Goal: Information Seeking & Learning: Learn about a topic

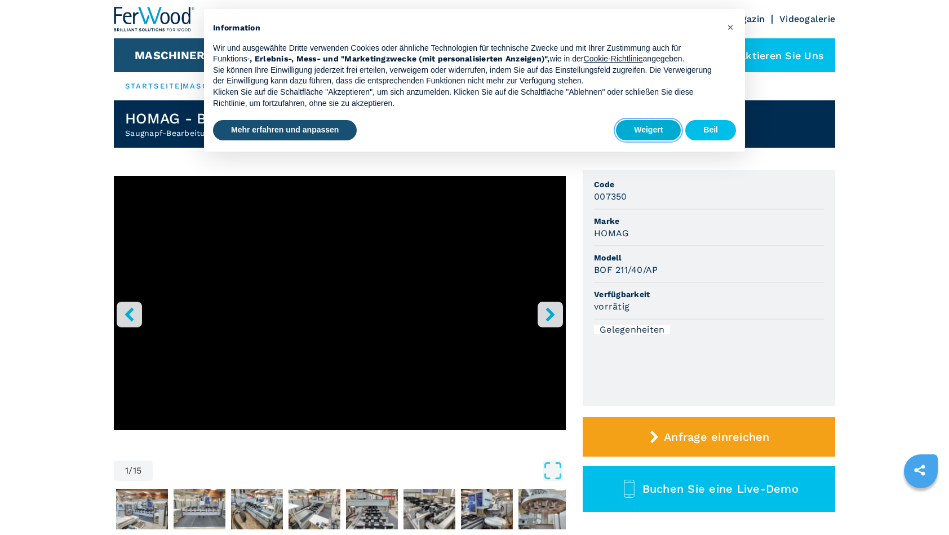
click at [644, 134] on button "Weigert" at bounding box center [648, 130] width 65 height 20
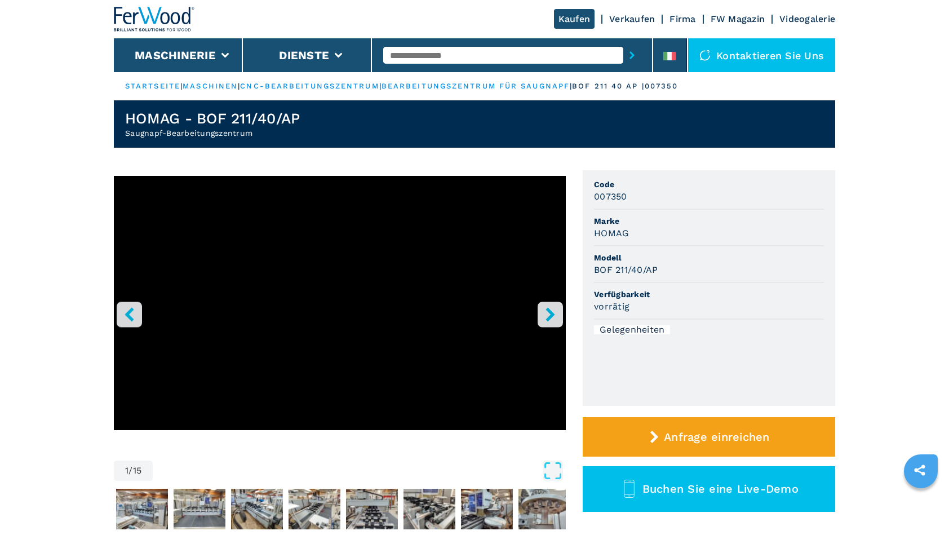
scroll to position [56, 0]
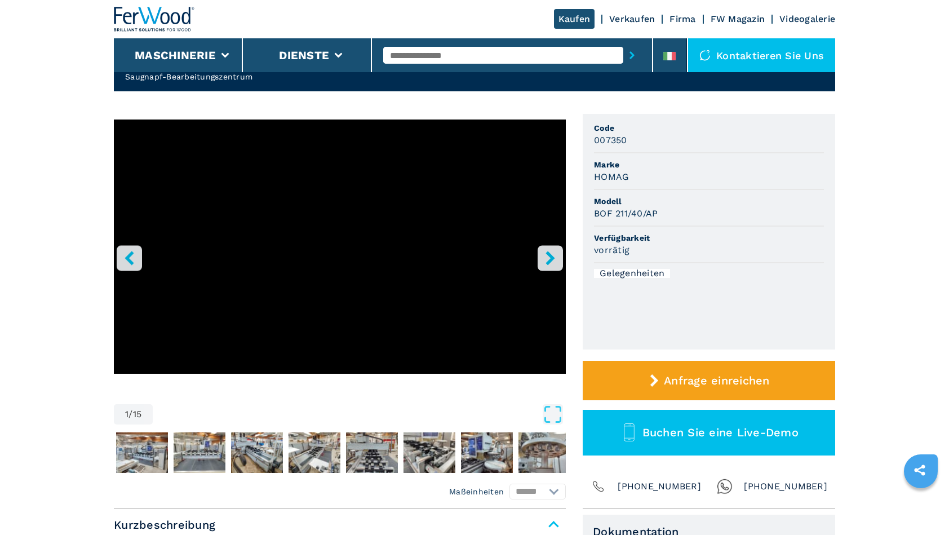
click at [552, 259] on icon "Rechts-Taste" at bounding box center [549, 258] width 9 height 14
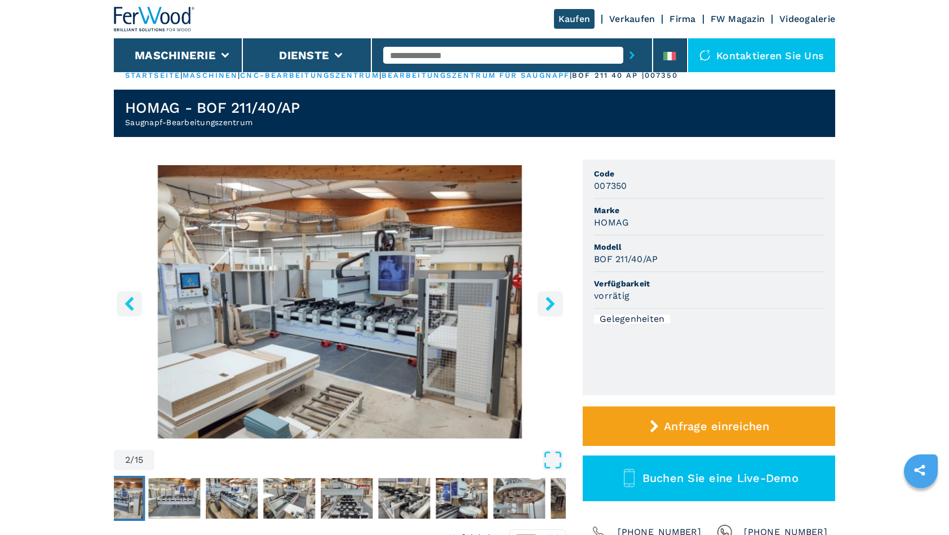
scroll to position [0, 0]
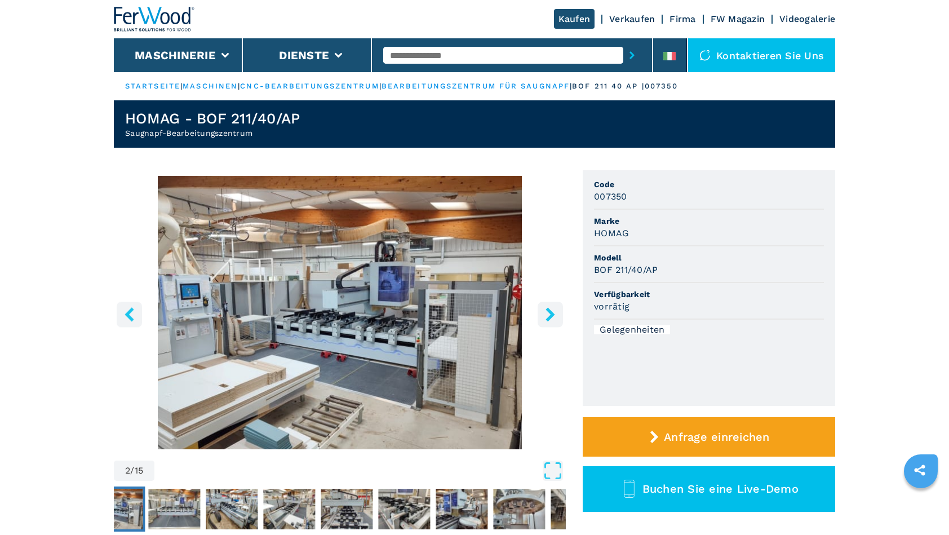
click at [346, 293] on img "Gehe zu Folie 2" at bounding box center [340, 312] width 452 height 273
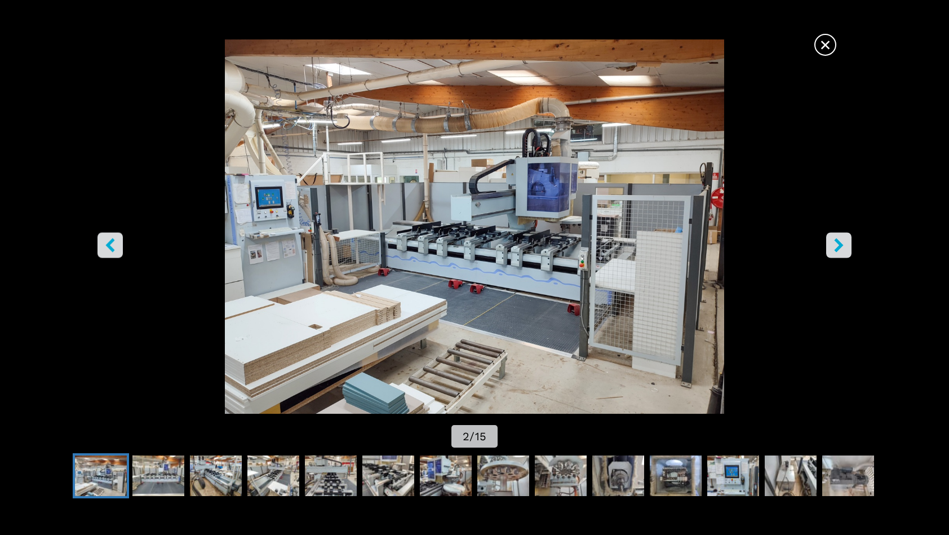
click at [831, 247] on button "Rechts-Taste" at bounding box center [838, 244] width 25 height 25
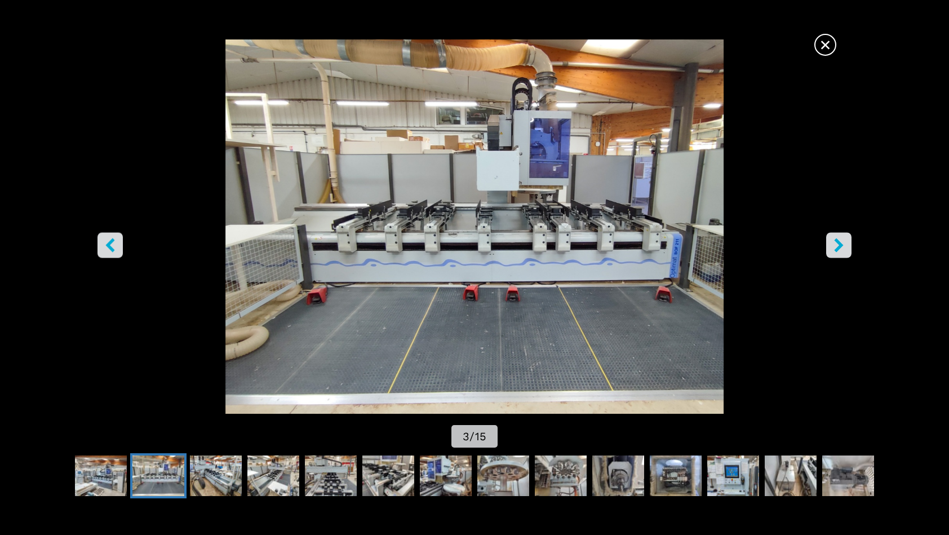
click at [831, 247] on button "Rechts-Taste" at bounding box center [838, 244] width 25 height 25
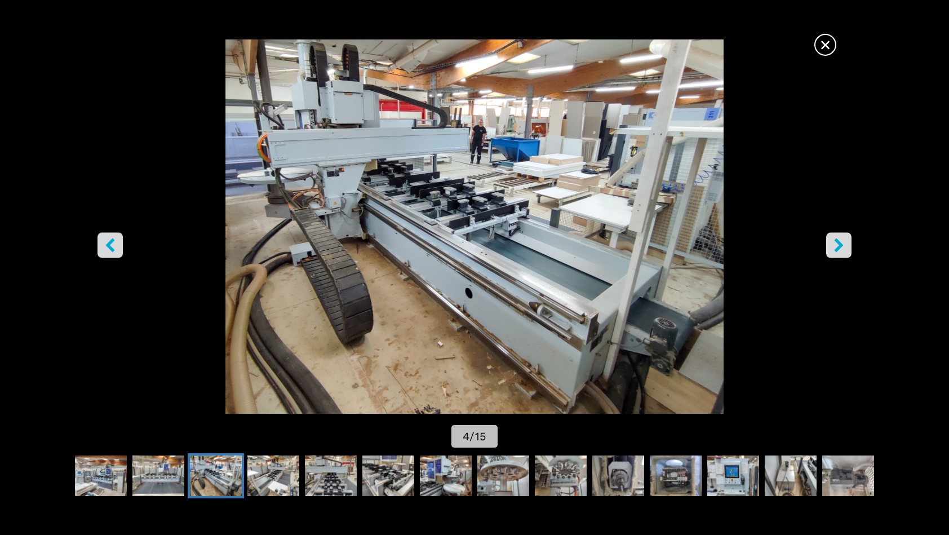
click at [831, 241] on button "Rechts-Taste" at bounding box center [838, 244] width 25 height 25
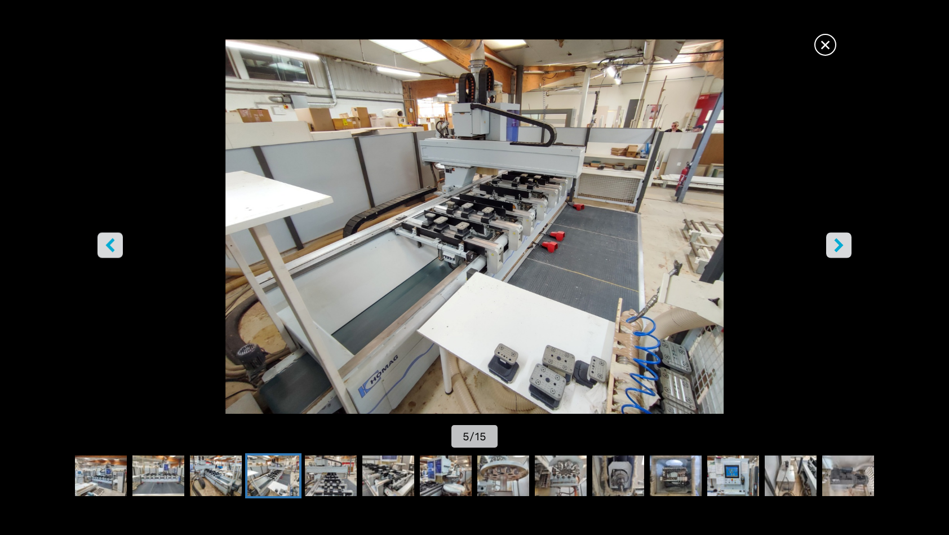
click at [831, 241] on button "Rechts-Taste" at bounding box center [838, 244] width 25 height 25
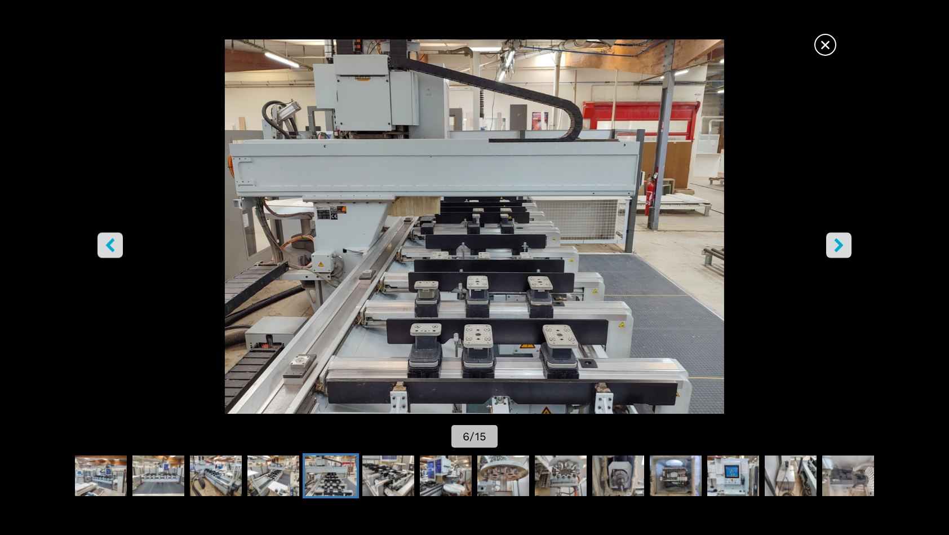
click at [831, 241] on button "Rechts-Taste" at bounding box center [838, 244] width 25 height 25
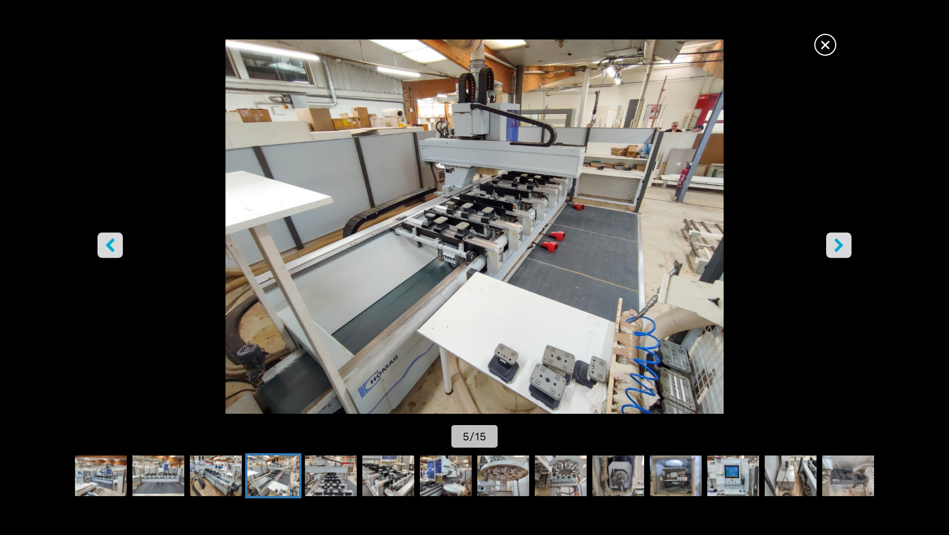
click at [816, 50] on span "×" at bounding box center [825, 43] width 20 height 20
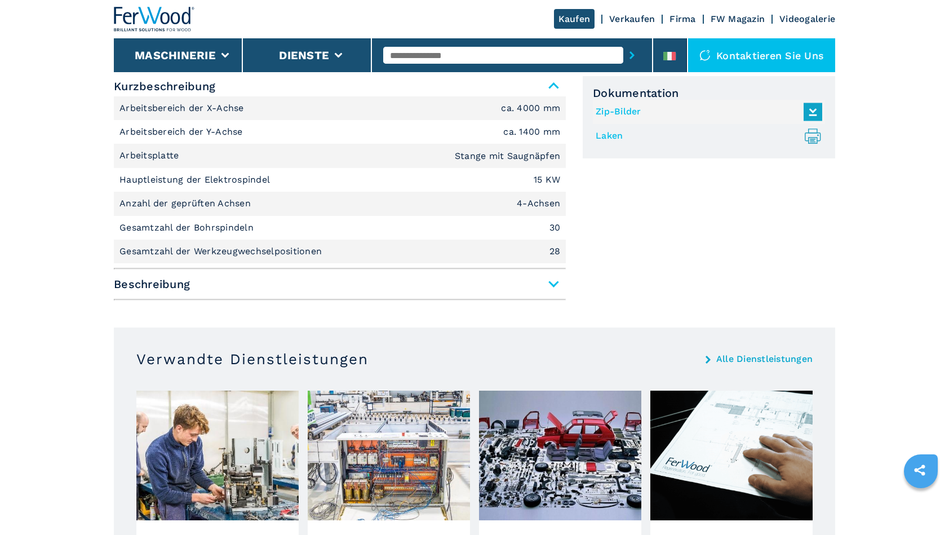
scroll to position [507, 0]
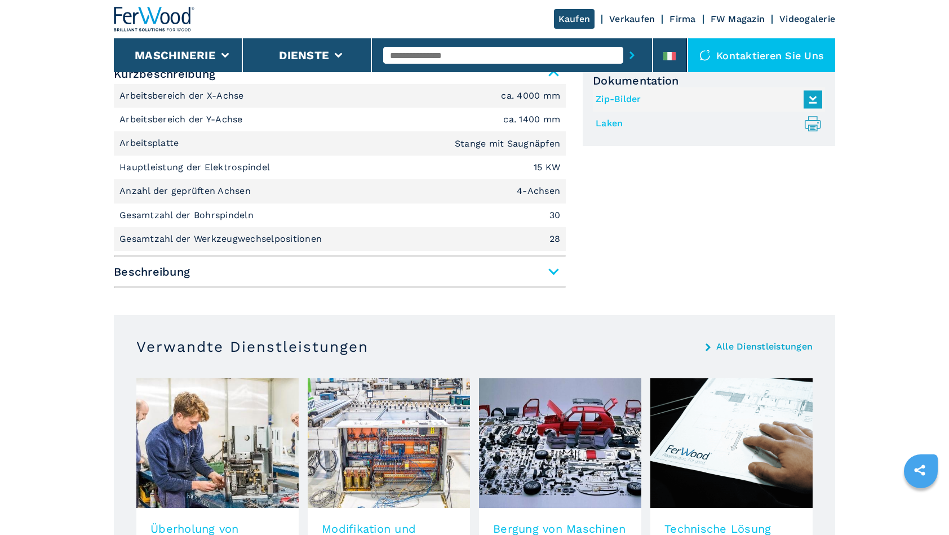
click at [552, 265] on span "Beschreibung" at bounding box center [340, 271] width 452 height 20
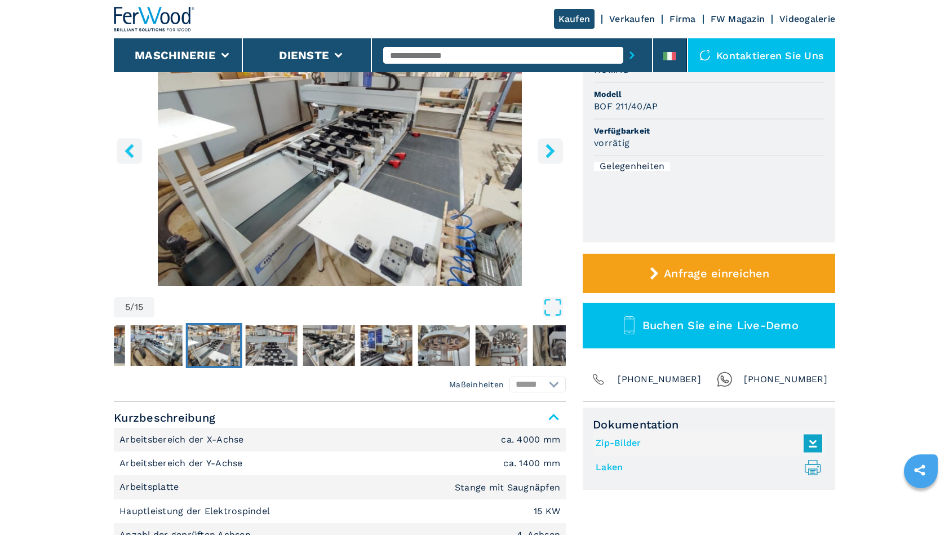
scroll to position [169, 0]
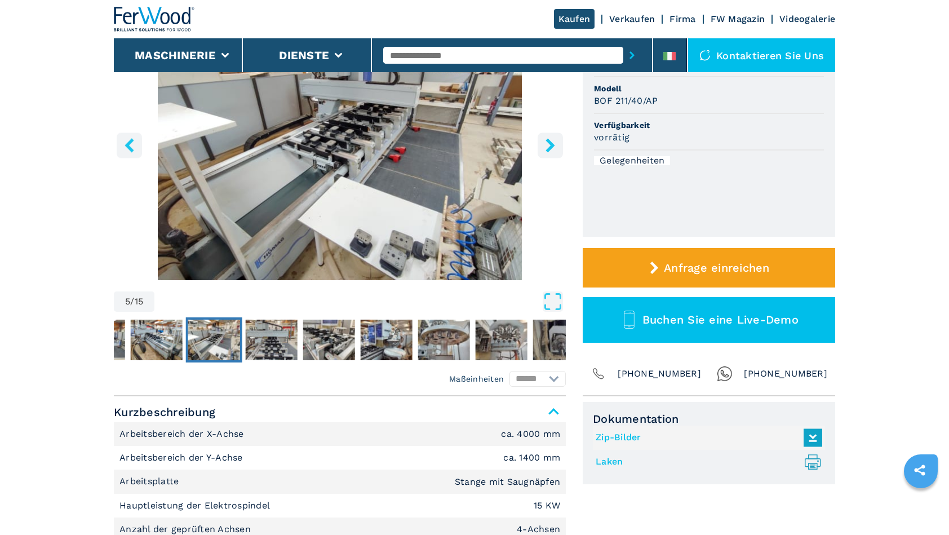
click at [818, 440] on icon at bounding box center [813, 437] width 24 height 24
